Goal: Information Seeking & Learning: Learn about a topic

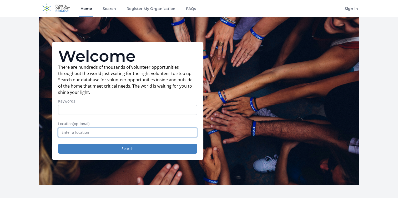
click at [65, 134] on input "text" at bounding box center [127, 133] width 139 height 10
click at [105, 135] on input "text" at bounding box center [127, 133] width 139 height 10
type input "National Park, NJ 08063, USA"
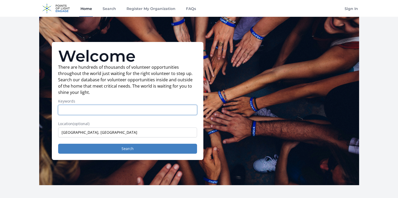
click at [104, 113] on input "Keywords" at bounding box center [127, 110] width 139 height 10
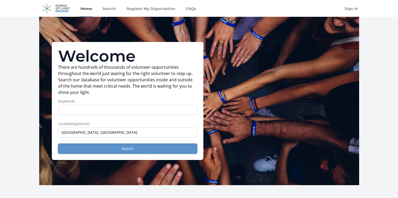
click at [92, 148] on button "Search" at bounding box center [127, 149] width 139 height 10
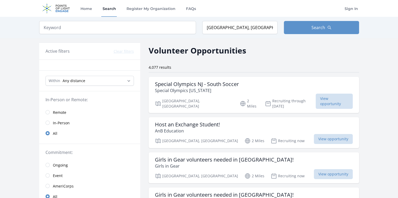
scroll to position [24, 0]
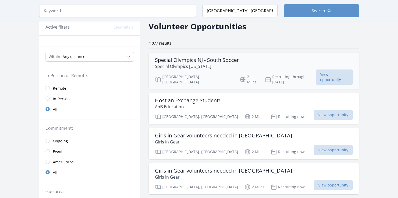
click at [208, 66] on p "Special Olympics [US_STATE]" at bounding box center [197, 66] width 84 height 6
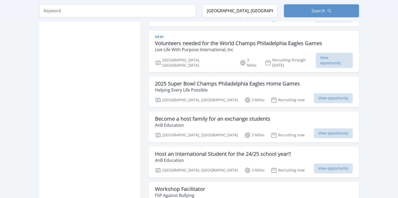
scroll to position [557, 0]
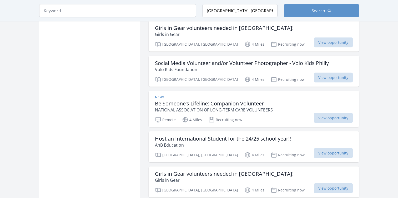
scroll to position [1109, 0]
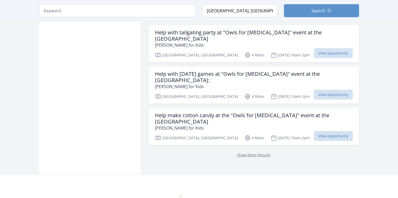
scroll to position [1413, 0]
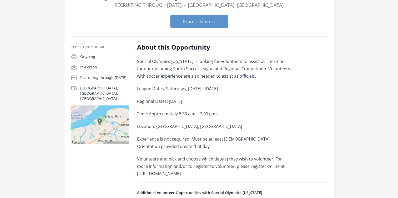
scroll to position [54, 0]
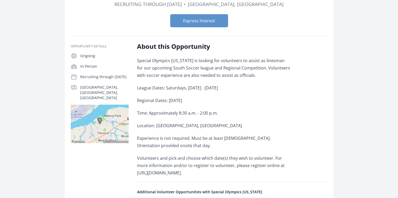
drag, startPoint x: 138, startPoint y: 102, endPoint x: 212, endPoint y: 101, distance: 74.6
click at [212, 101] on p "Regional Dates: [DATE]" at bounding box center [214, 100] width 154 height 7
click at [157, 112] on p "Time: Approximately 8:30 a.m. - 2:00 p.m." at bounding box center [214, 113] width 154 height 7
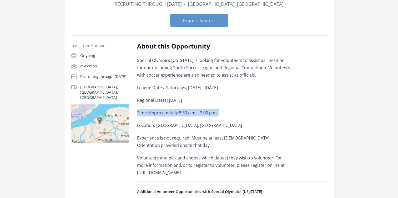
scroll to position [60, 0]
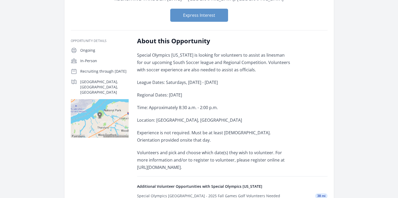
click at [151, 114] on div "Special Olympics [US_STATE] is looking for volunteers to assist as linesman for…" at bounding box center [214, 111] width 154 height 120
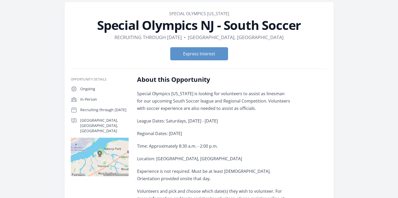
scroll to position [12, 0]
